Goal: Information Seeking & Learning: Find specific fact

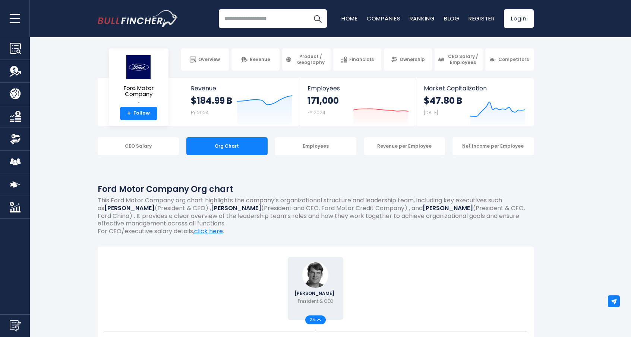
click at [269, 22] on input "search" at bounding box center [273, 18] width 108 height 19
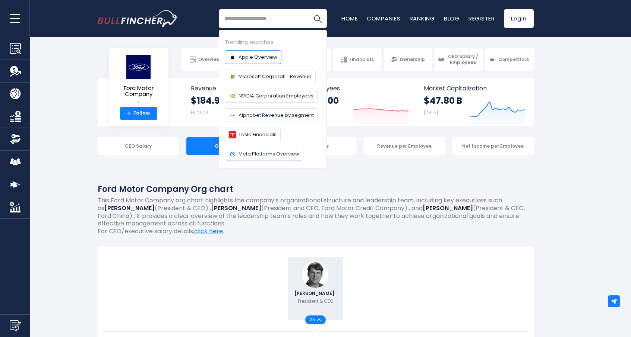
click at [258, 59] on span "Apple Overview" at bounding box center [257, 57] width 39 height 8
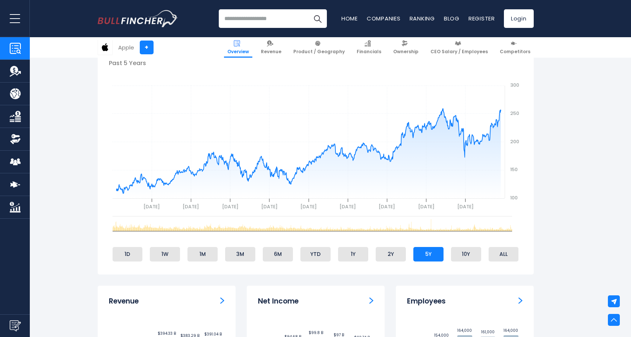
scroll to position [239, 0]
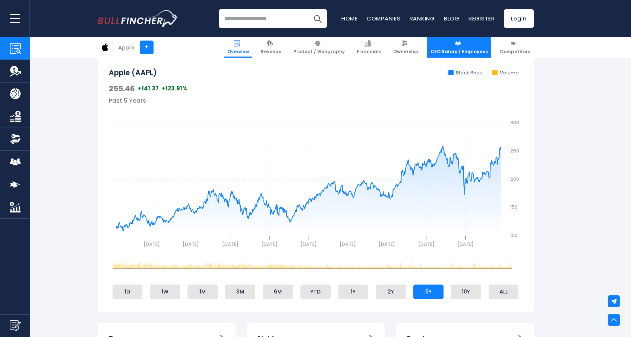
click at [464, 48] on link "CEO Salary / Employees" at bounding box center [459, 47] width 64 height 20
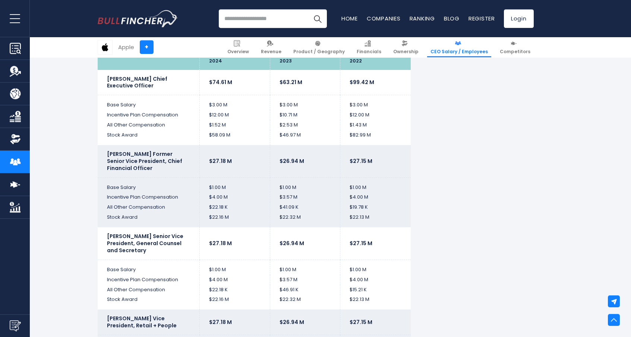
scroll to position [1491, 0]
